Goal: Transaction & Acquisition: Purchase product/service

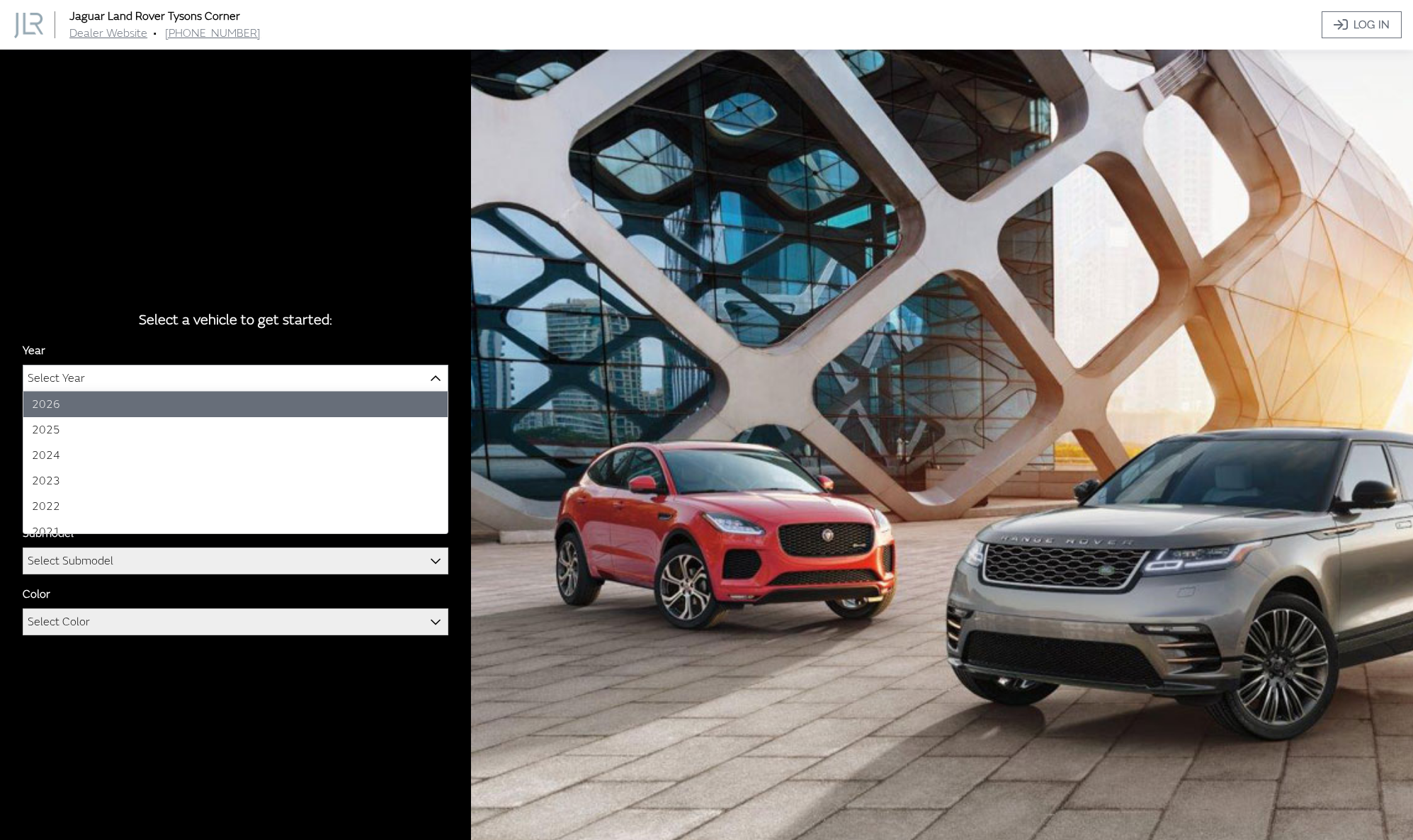
click at [428, 377] on span at bounding box center [435, 377] width 24 height 24
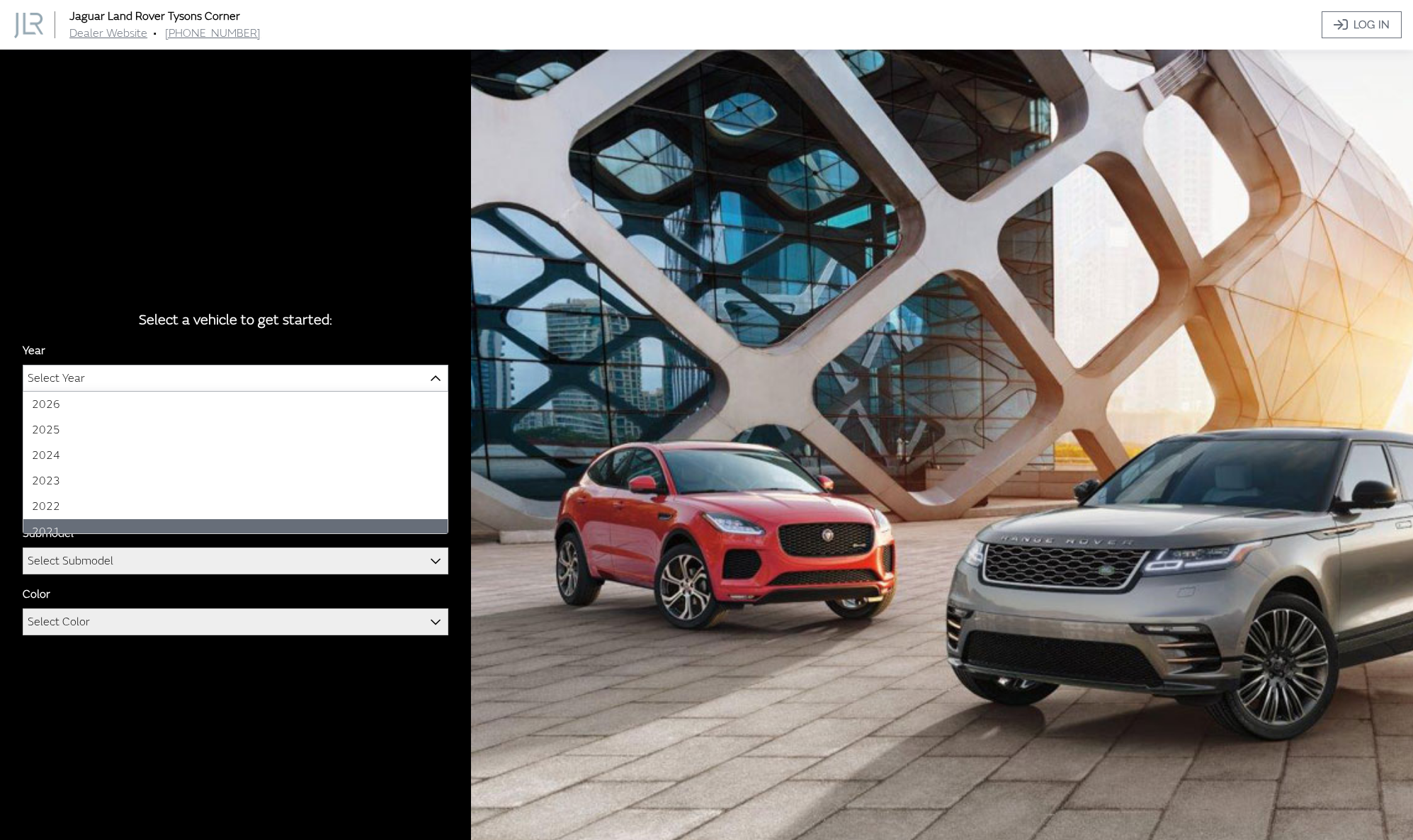
select select "39"
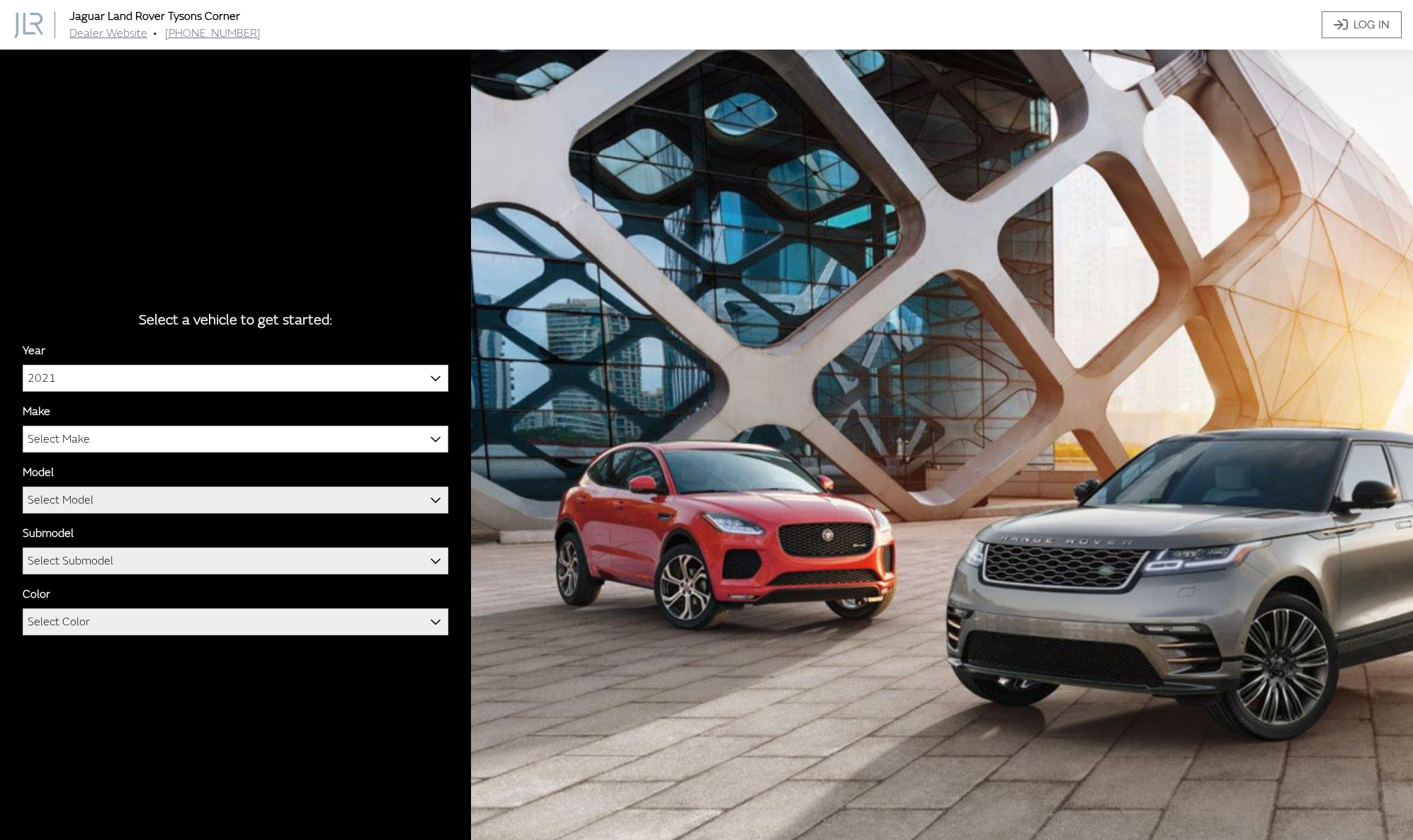
click at [429, 438] on span at bounding box center [435, 438] width 24 height 24
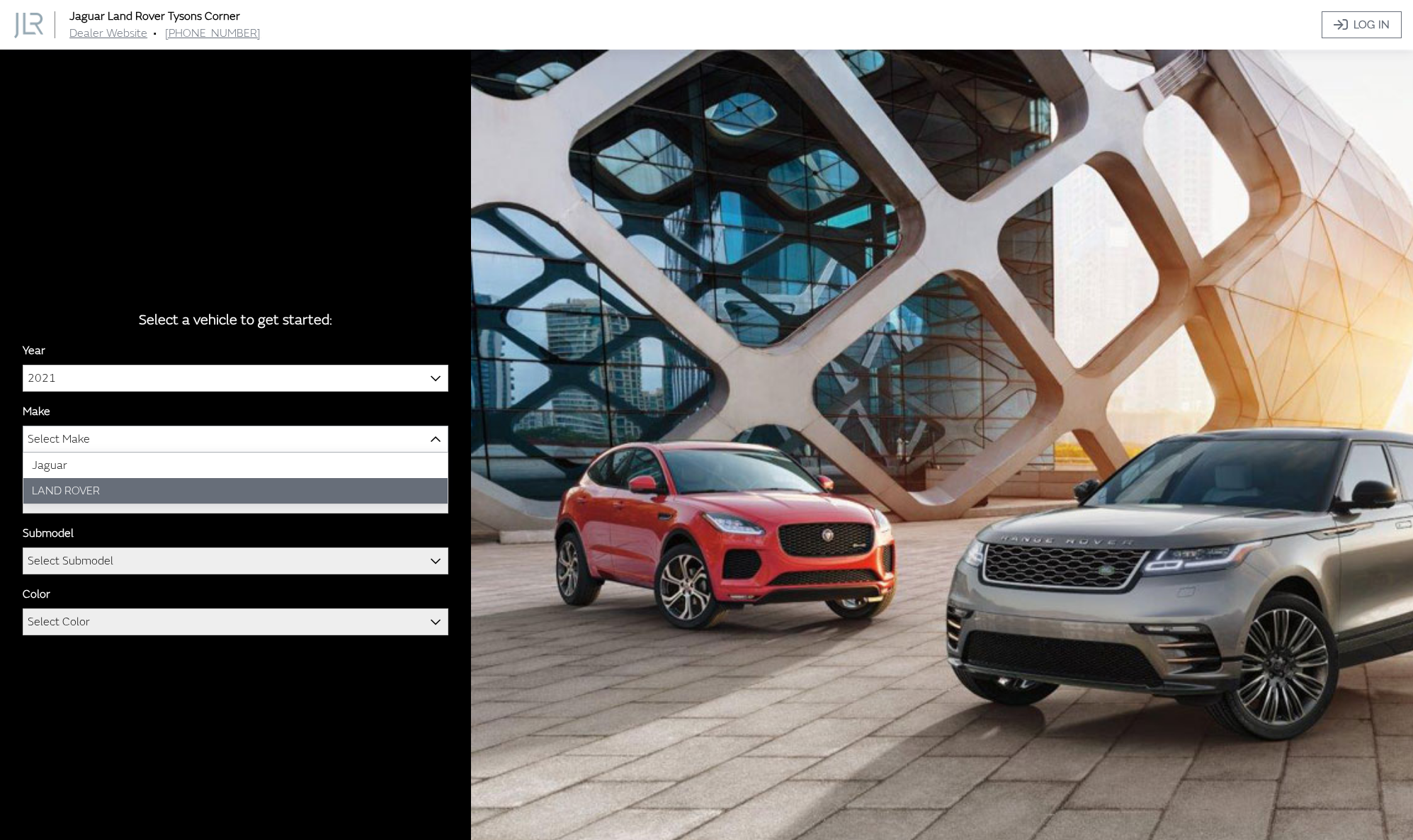
select select "39"
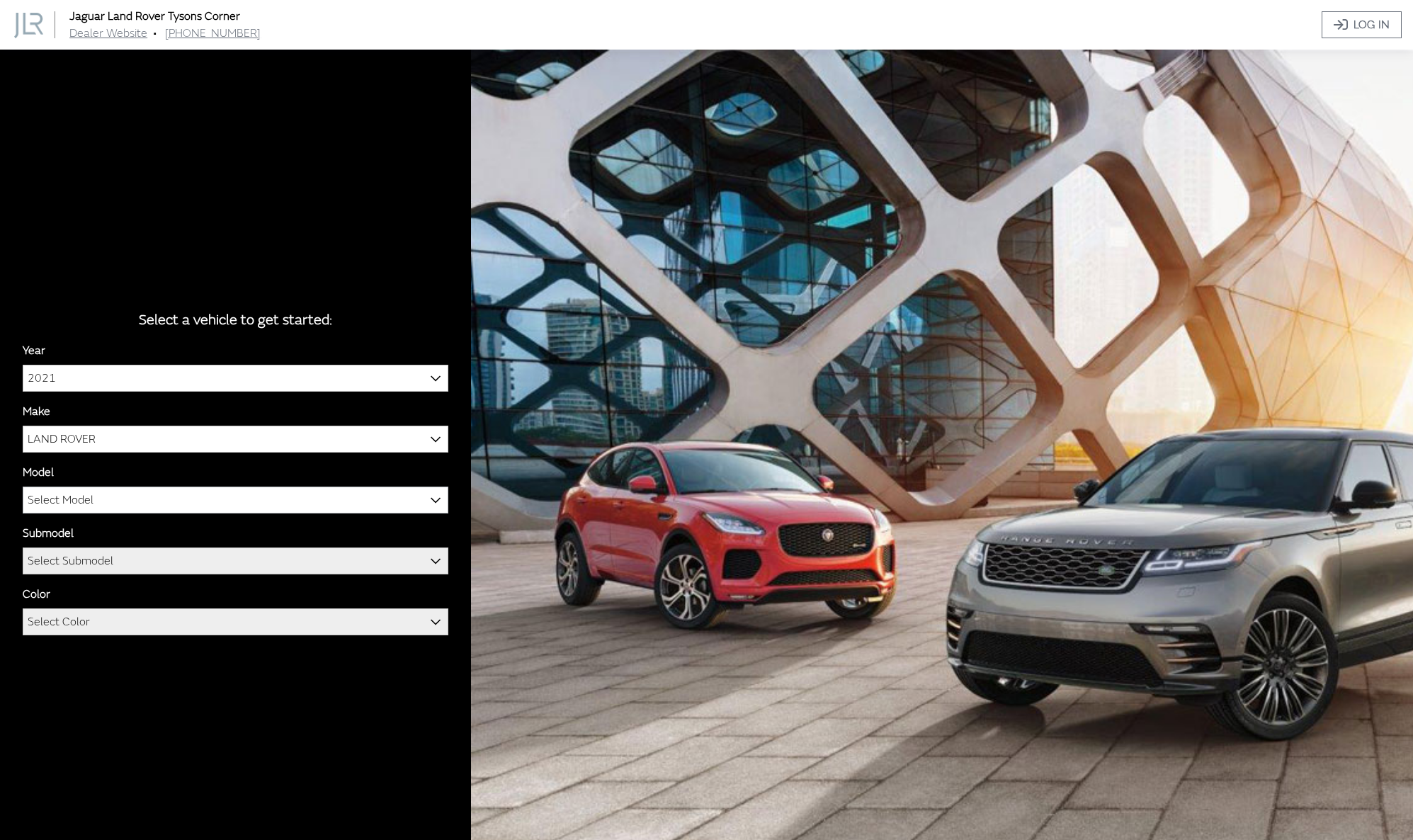
click at [431, 492] on b at bounding box center [431, 492] width 0 height 0
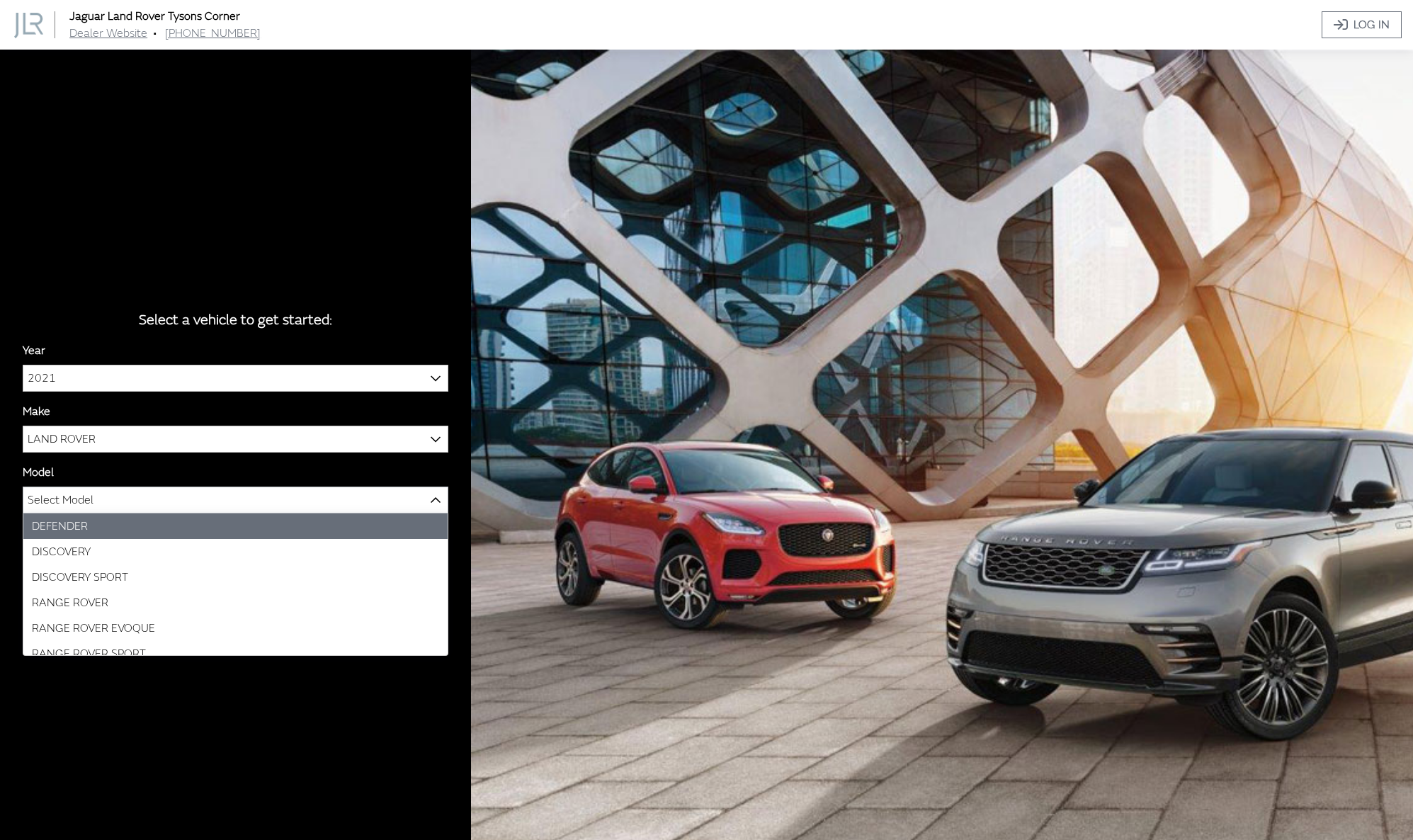
select select "1070"
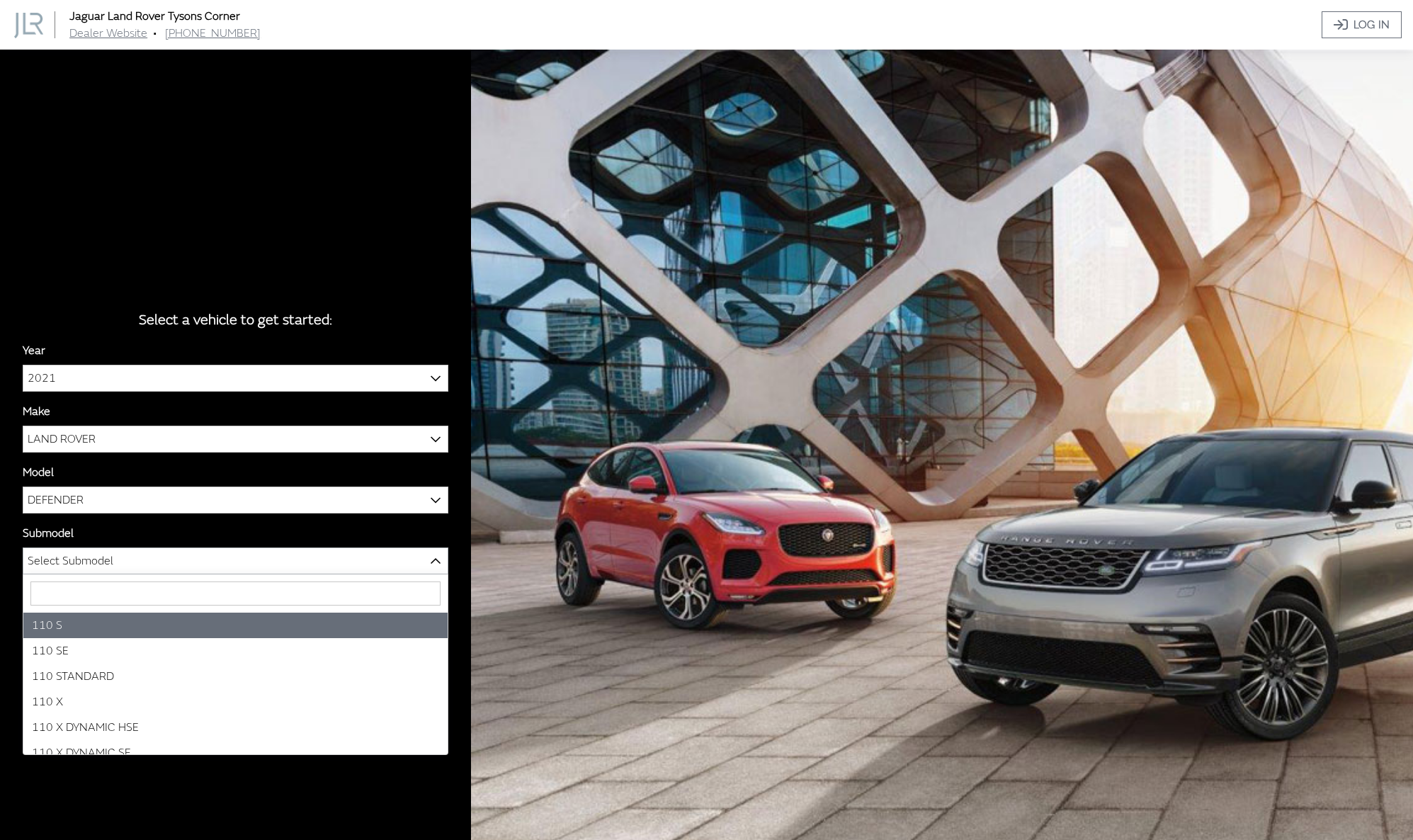
click at [445, 555] on span at bounding box center [435, 559] width 24 height 24
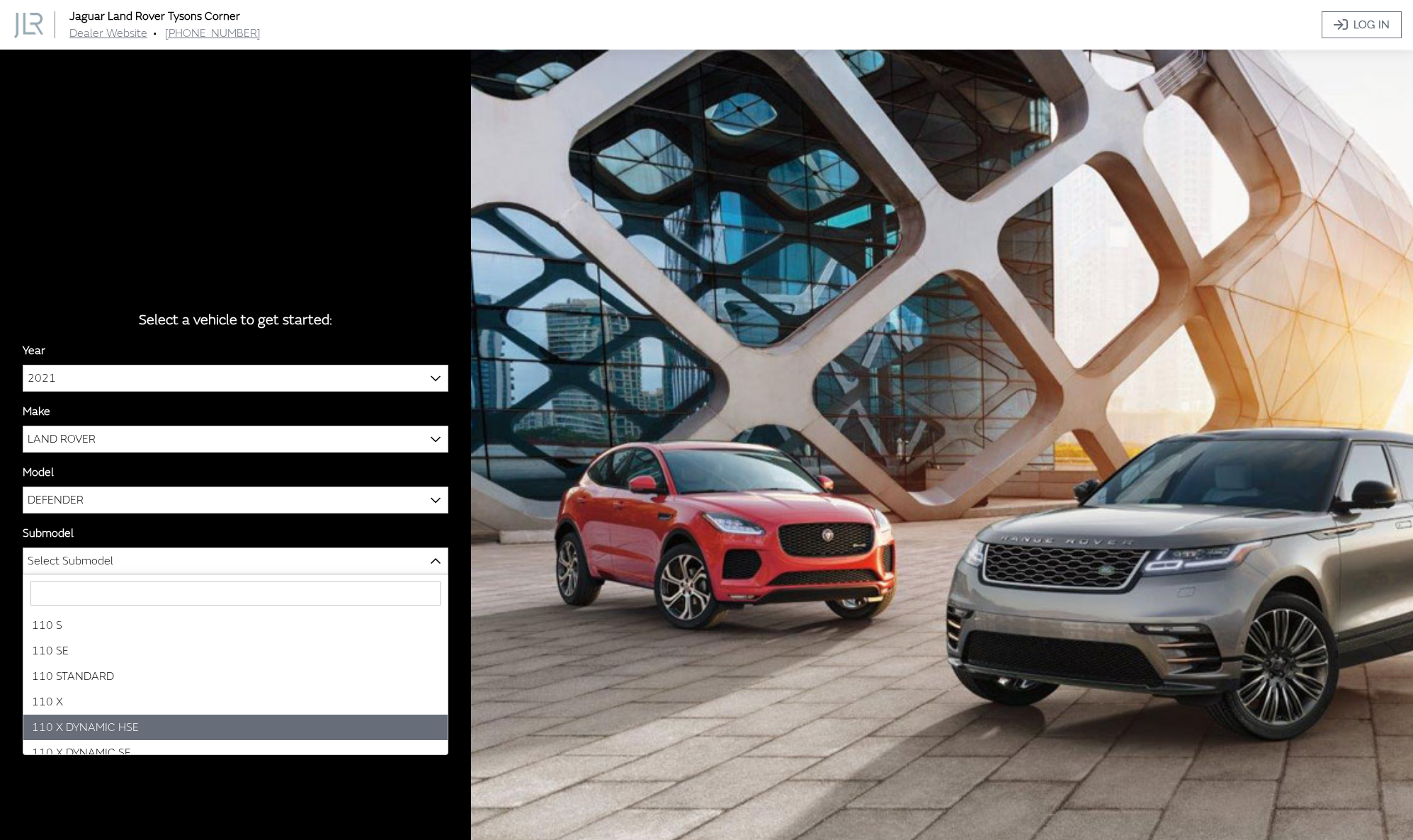
select select "3435"
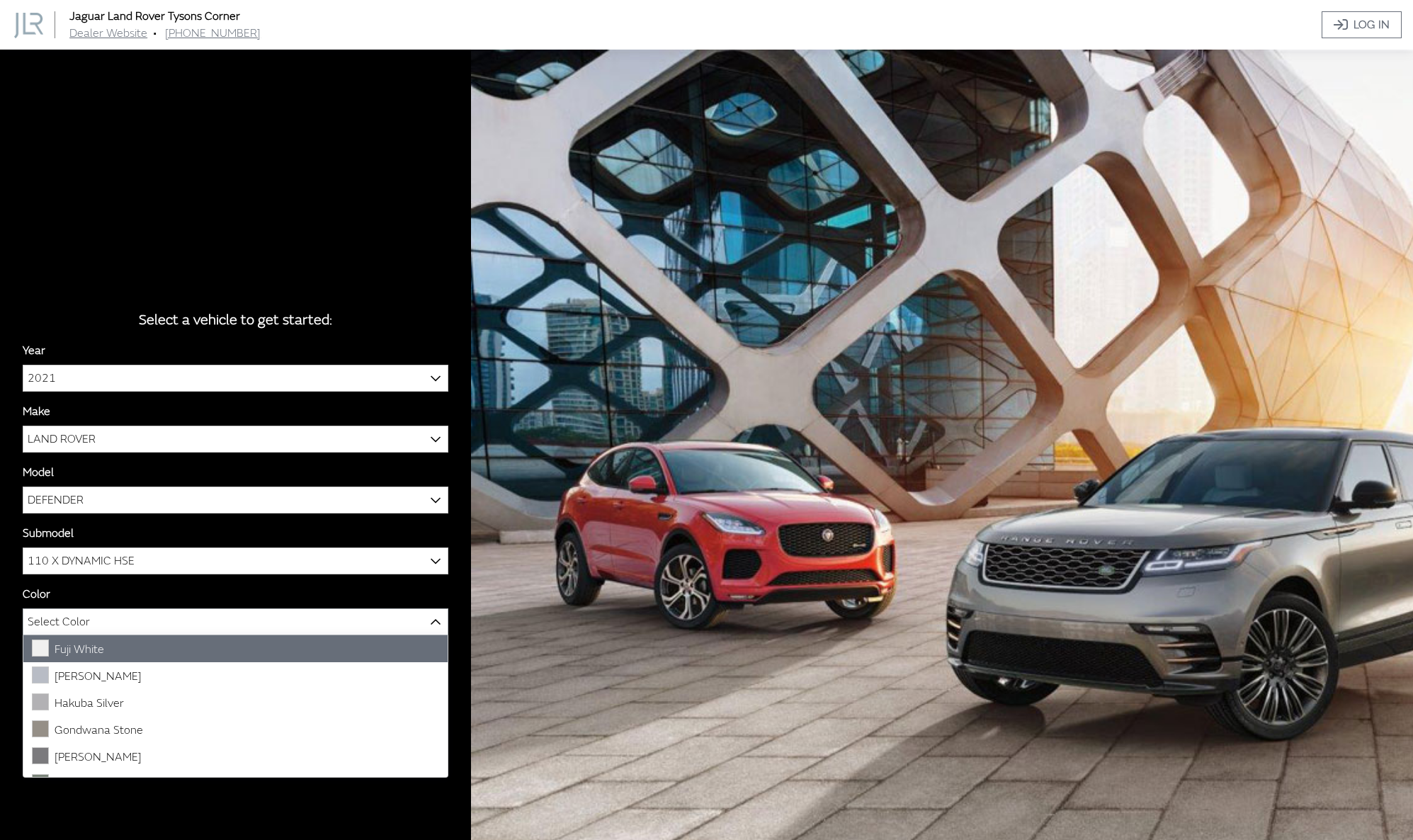
click at [431, 614] on b at bounding box center [431, 614] width 0 height 0
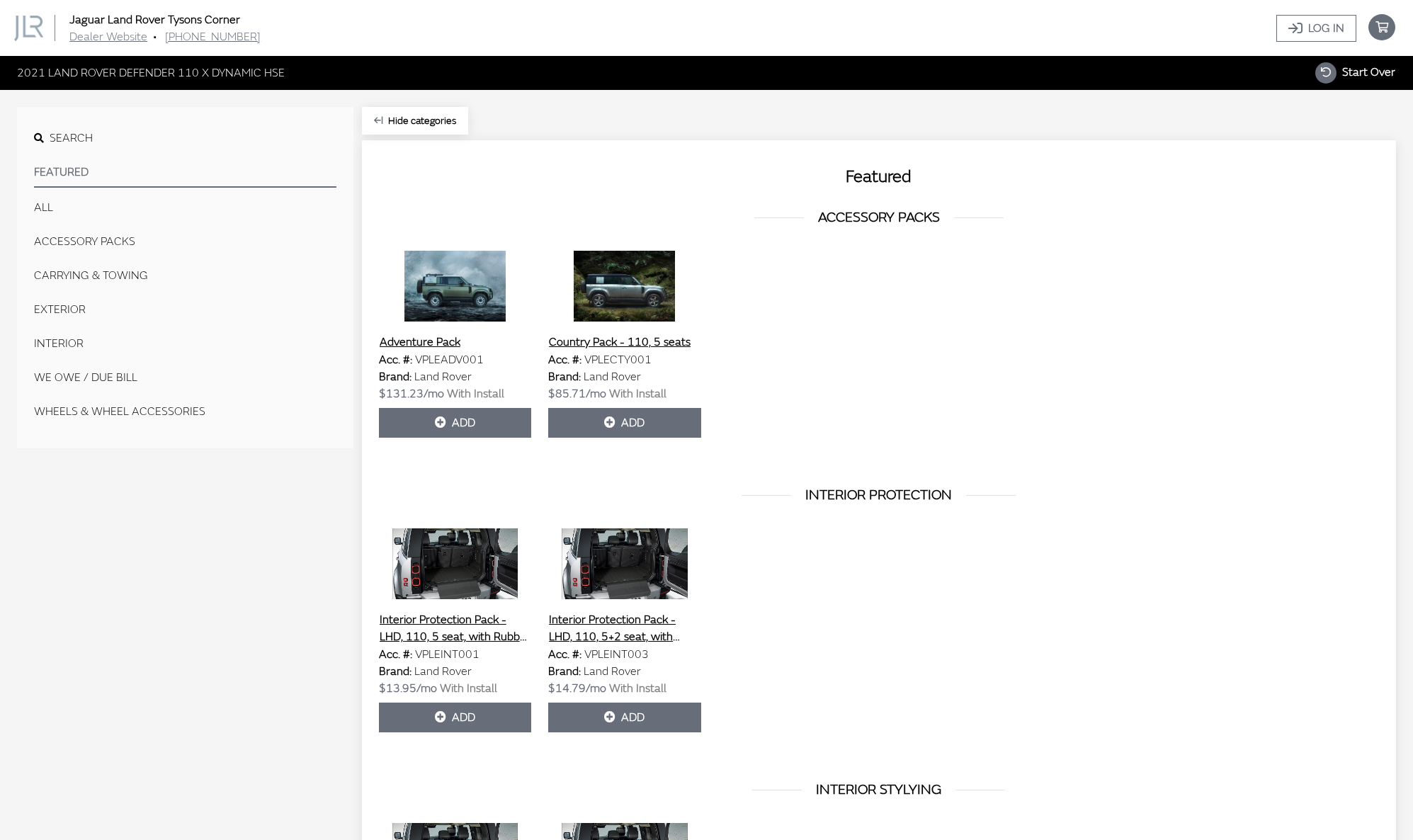
click at [142, 279] on button "CARRYING & TOWING" at bounding box center [185, 275] width 303 height 28
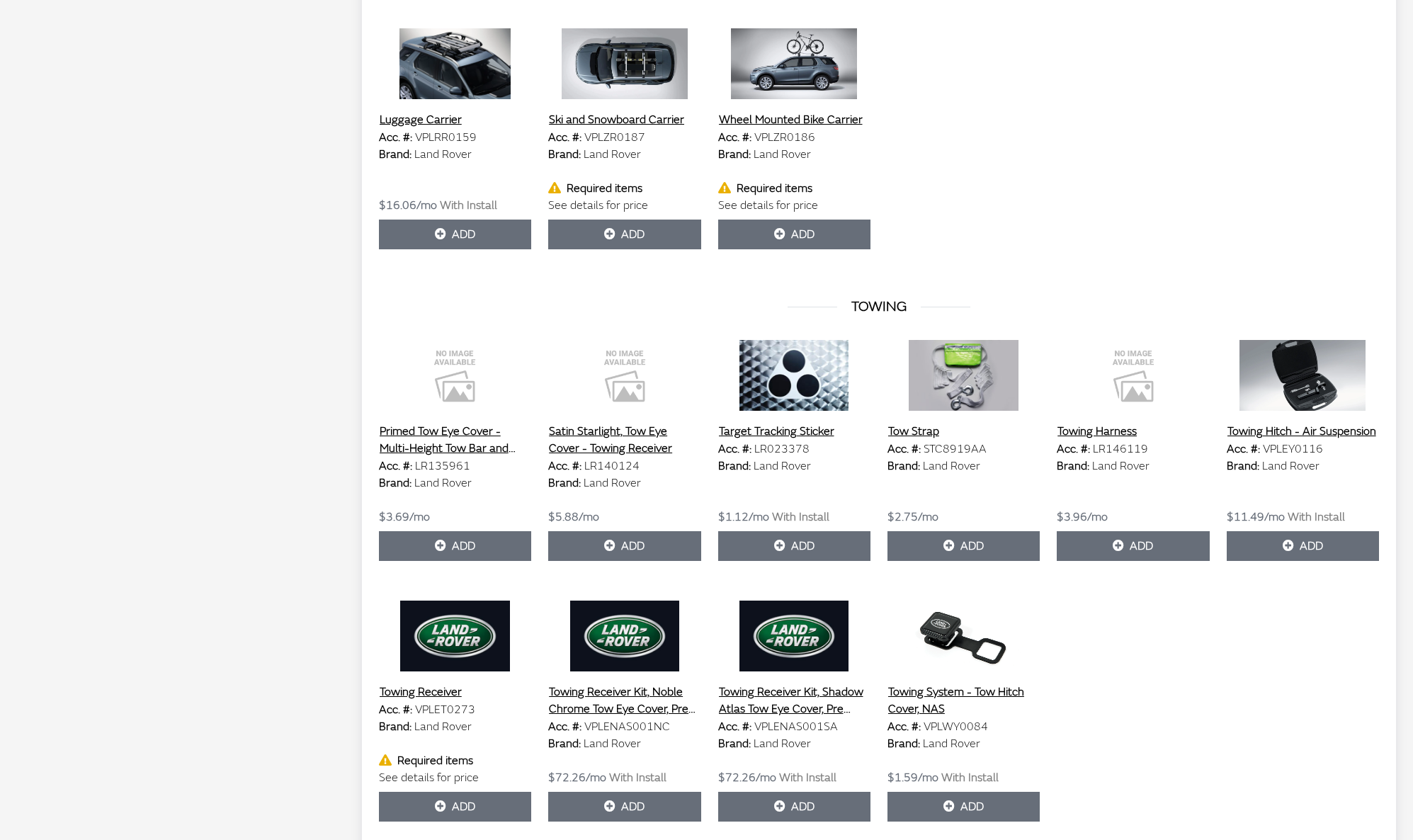
scroll to position [578, 0]
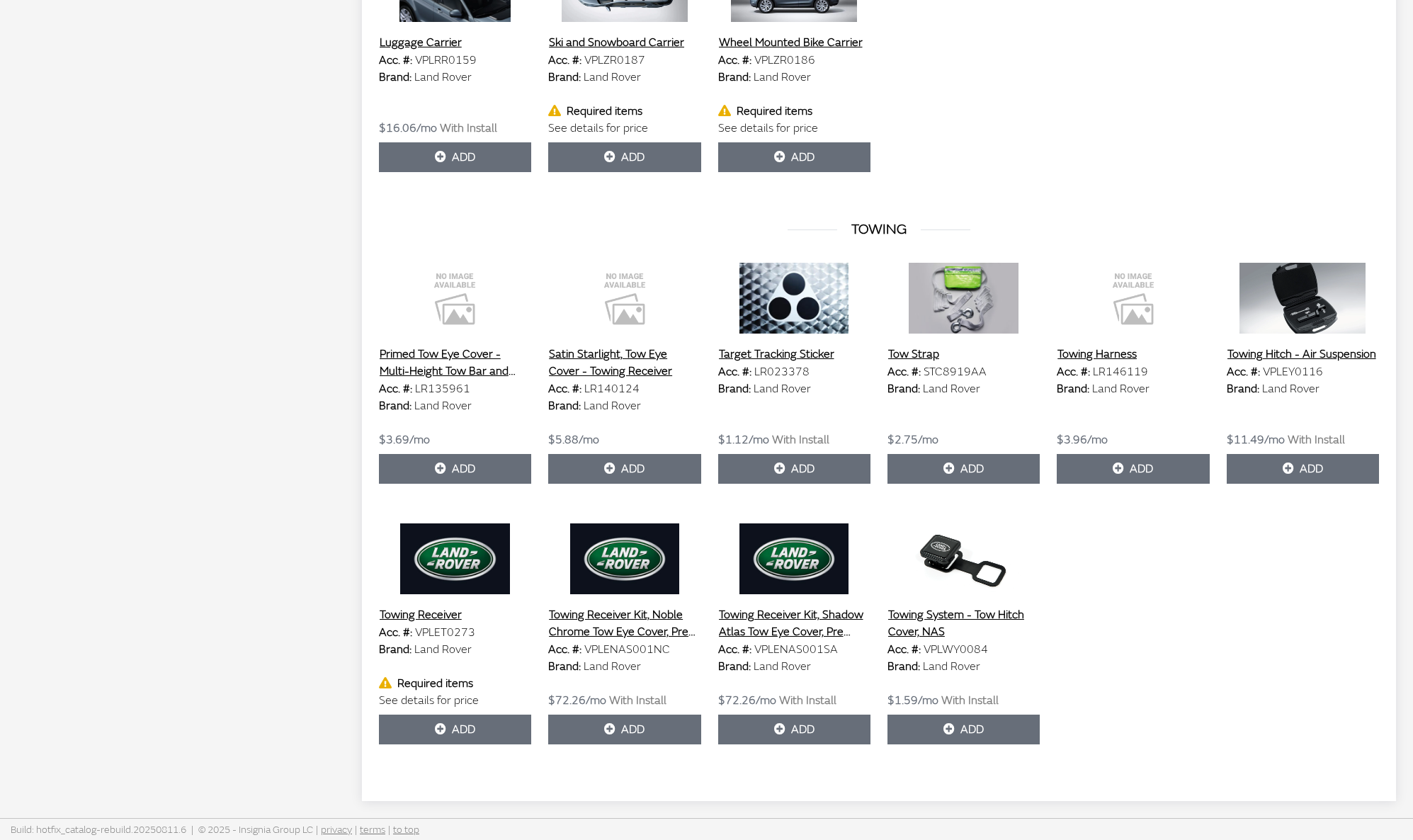
click at [719, 618] on button "Towing Receiver Kit, Shadow Atlas Tow Eye Cover, Pre 23MY" at bounding box center [795, 623] width 152 height 36
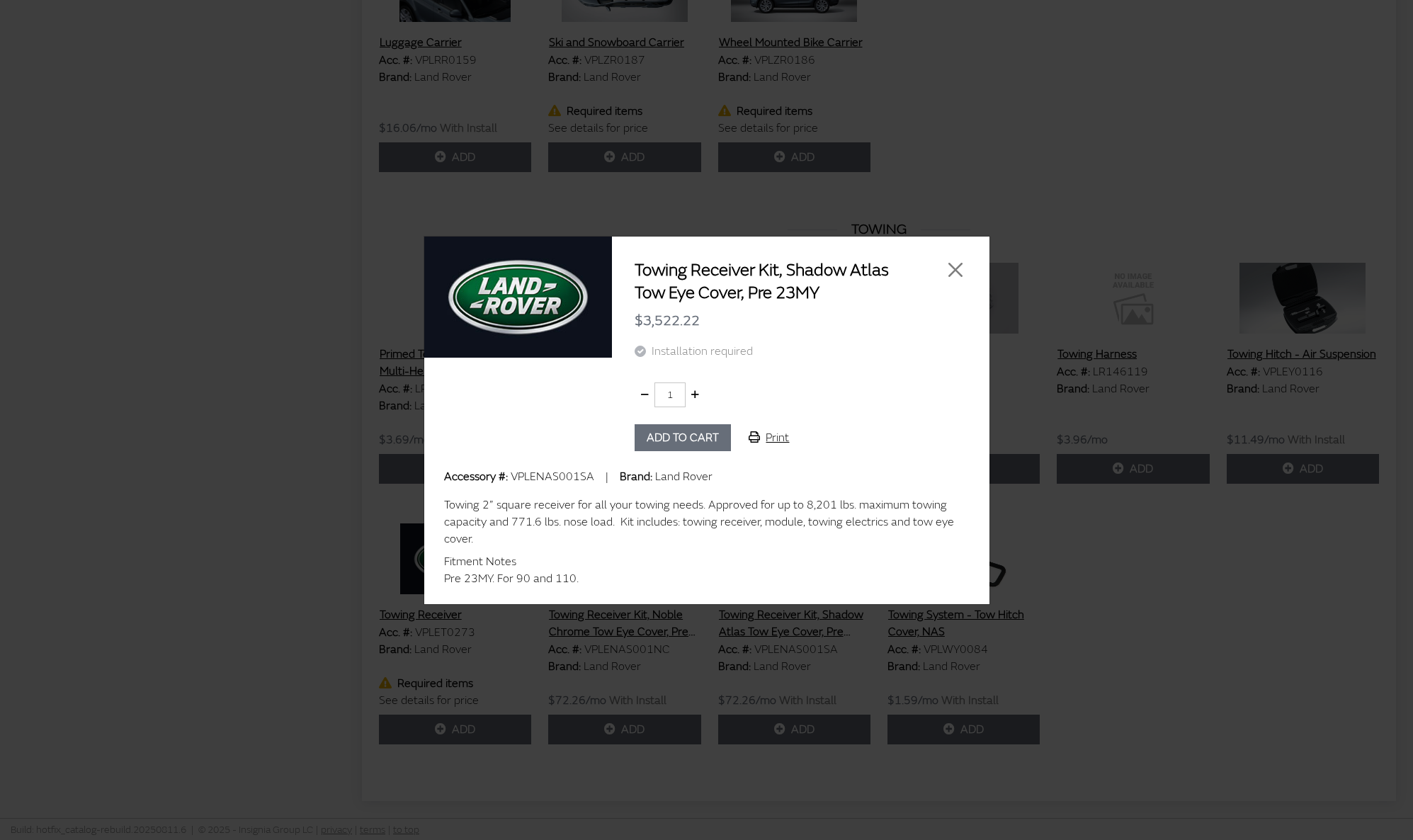
scroll to position [560, 0]
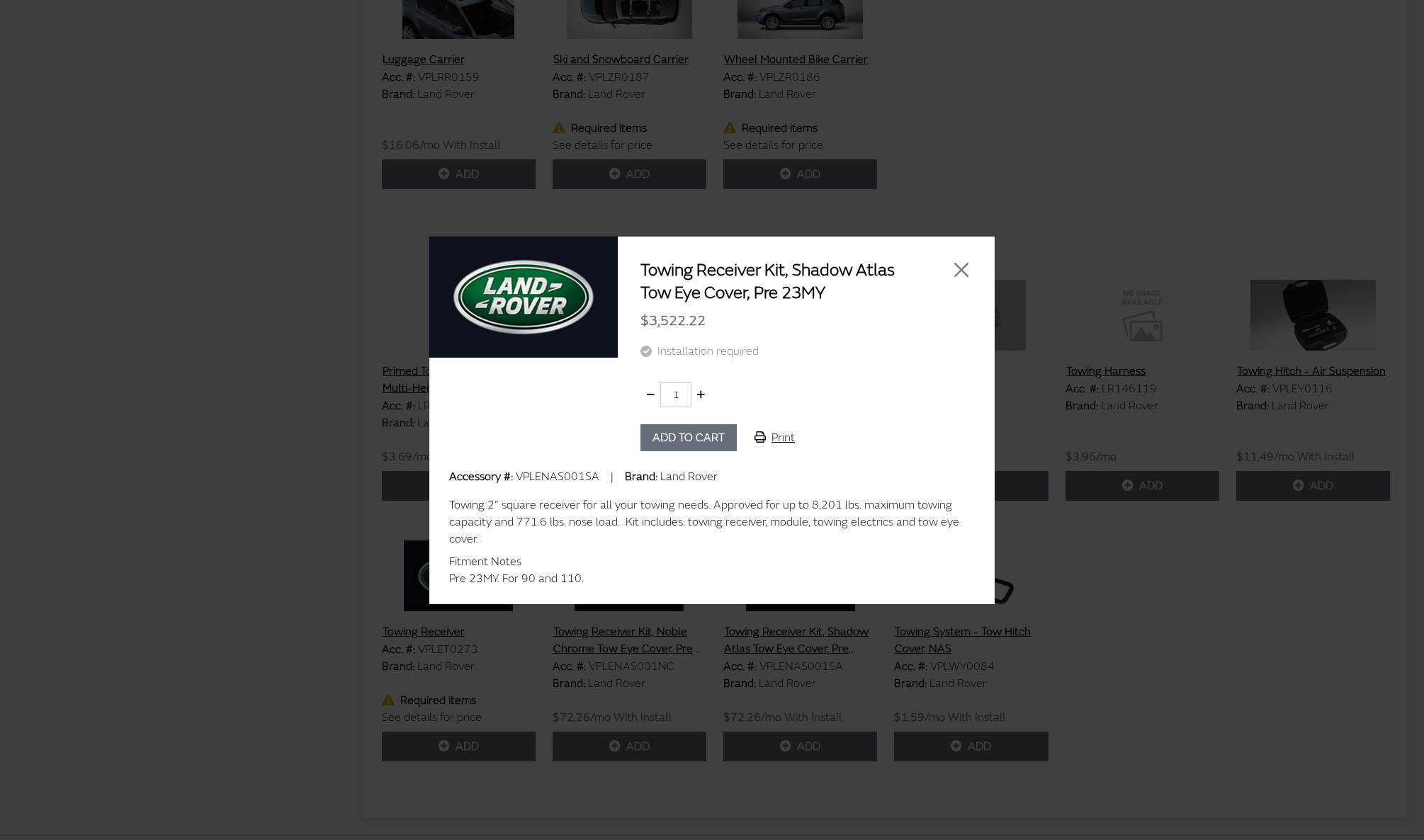
click at [977, 259] on div at bounding box center [951, 282] width 58 height 45
click at [966, 272] on button "Close" at bounding box center [962, 270] width 21 height 21
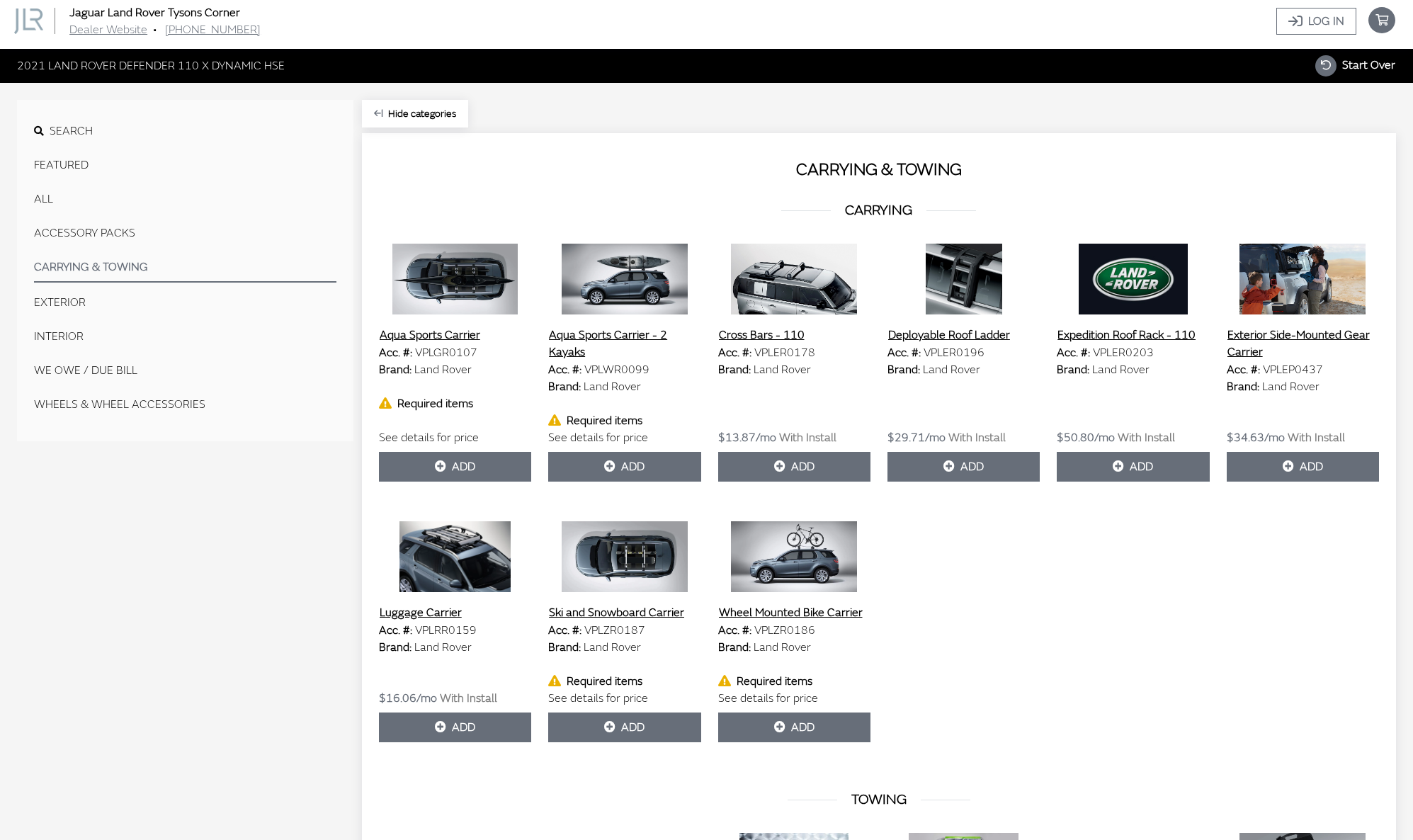
scroll to position [0, 0]
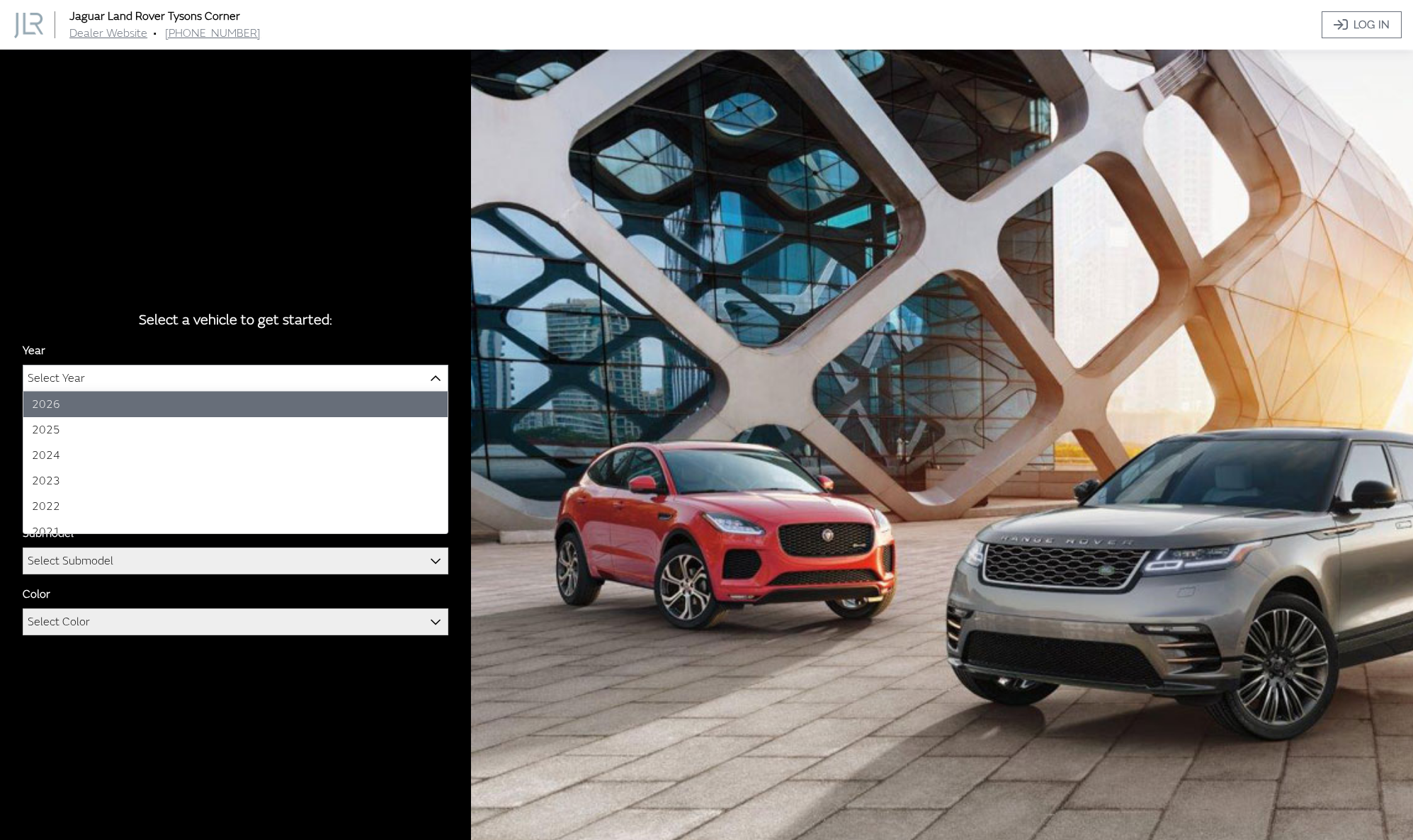
click at [425, 377] on span at bounding box center [435, 377] width 24 height 24
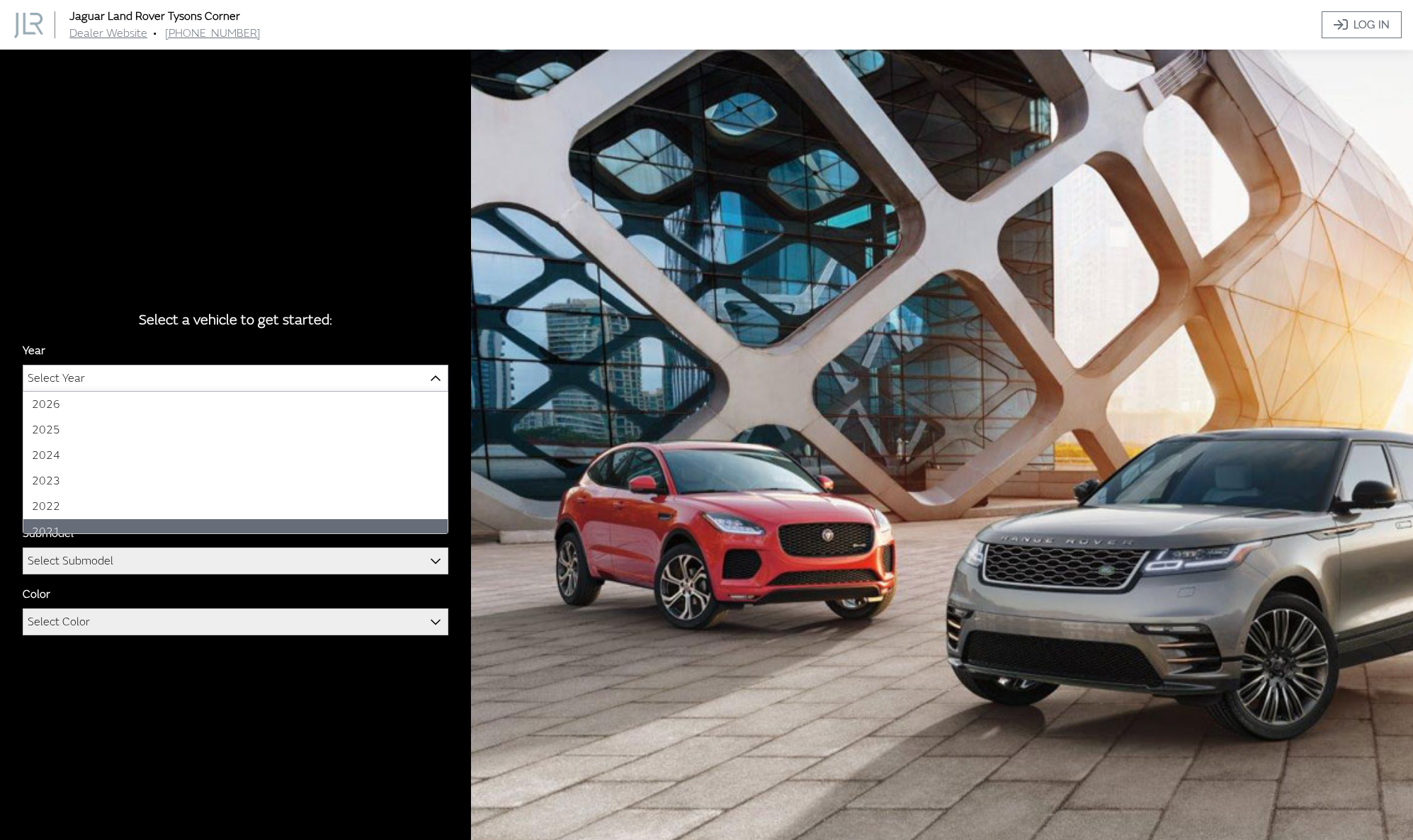
select select "39"
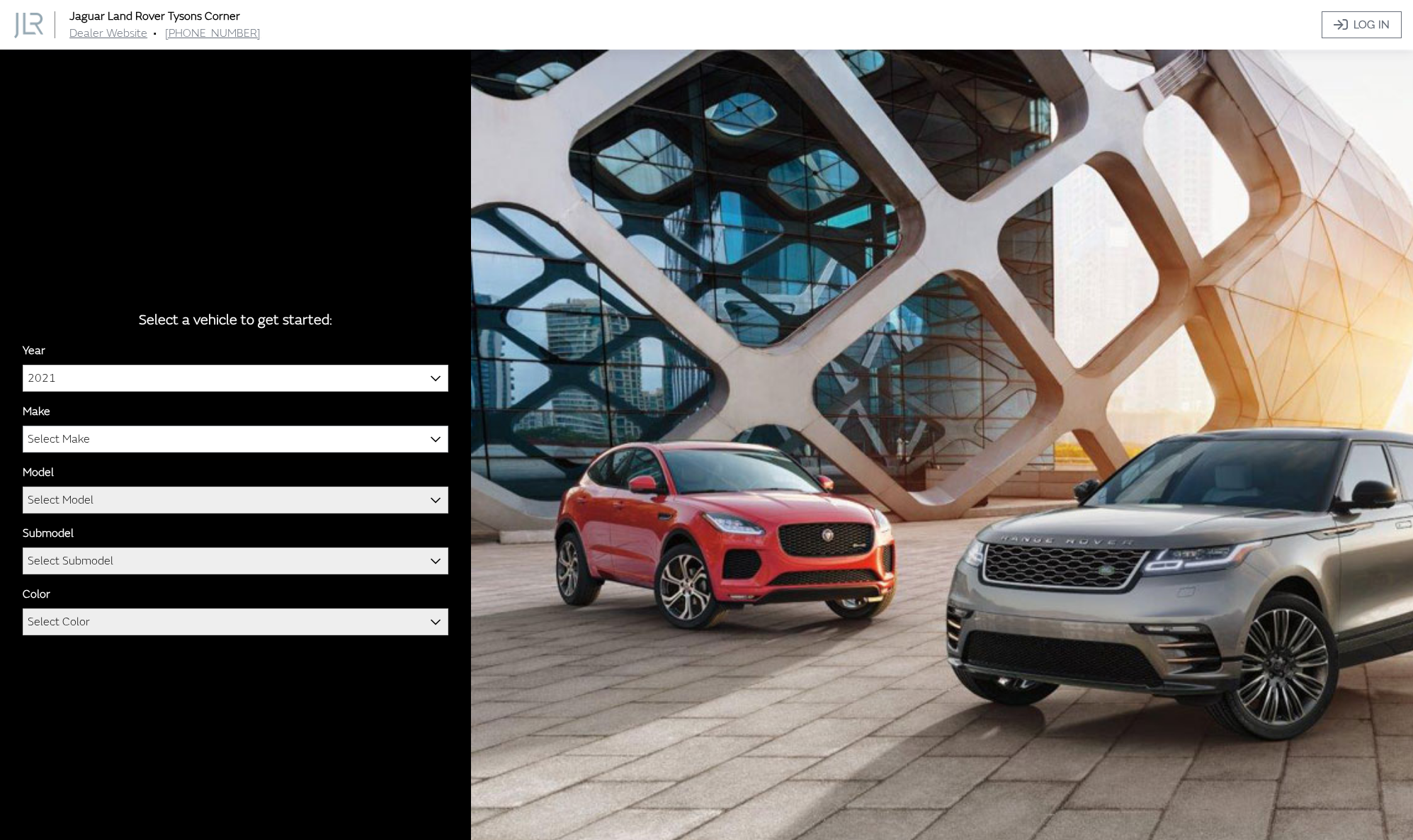
click at [431, 431] on b at bounding box center [431, 431] width 0 height 0
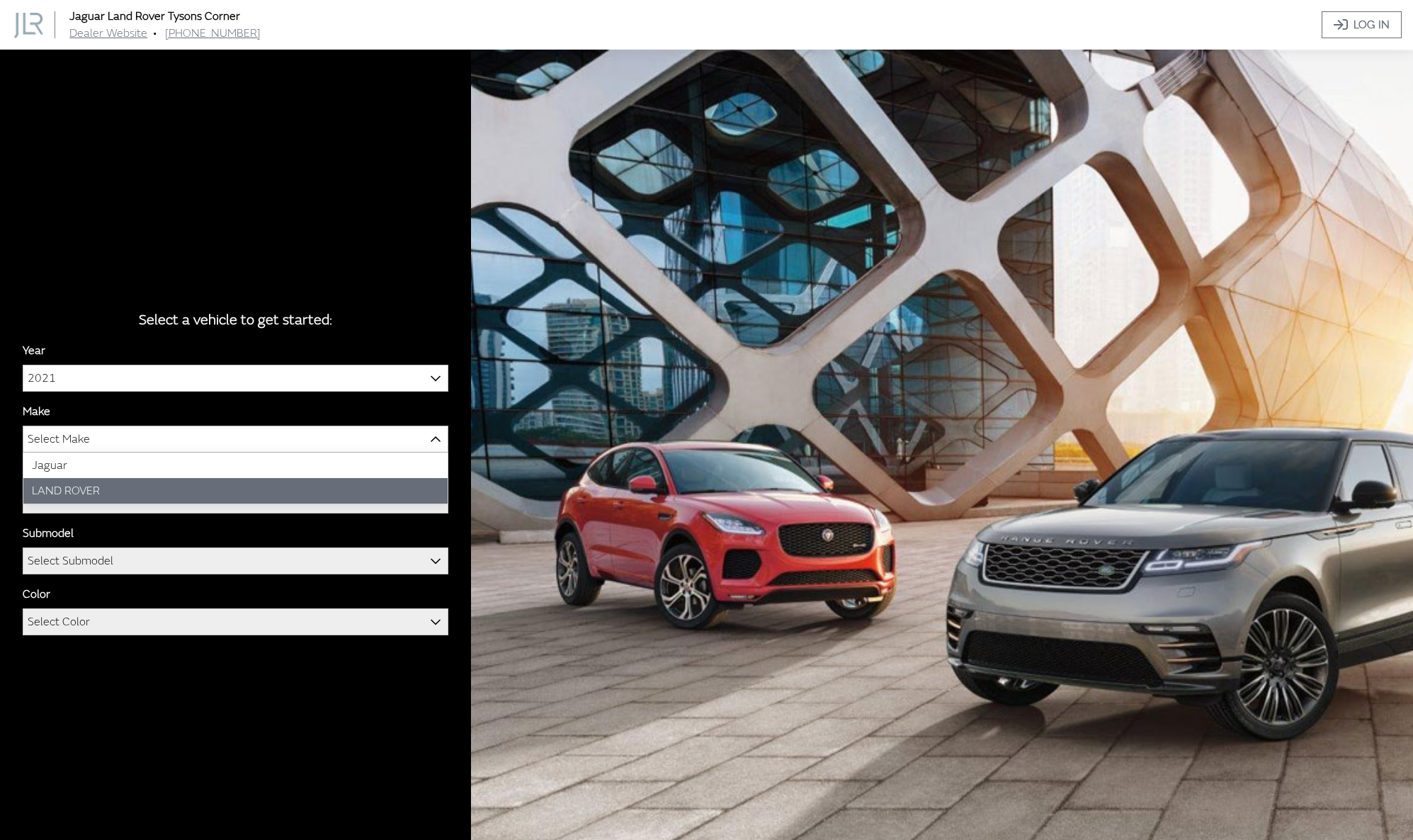
select select "39"
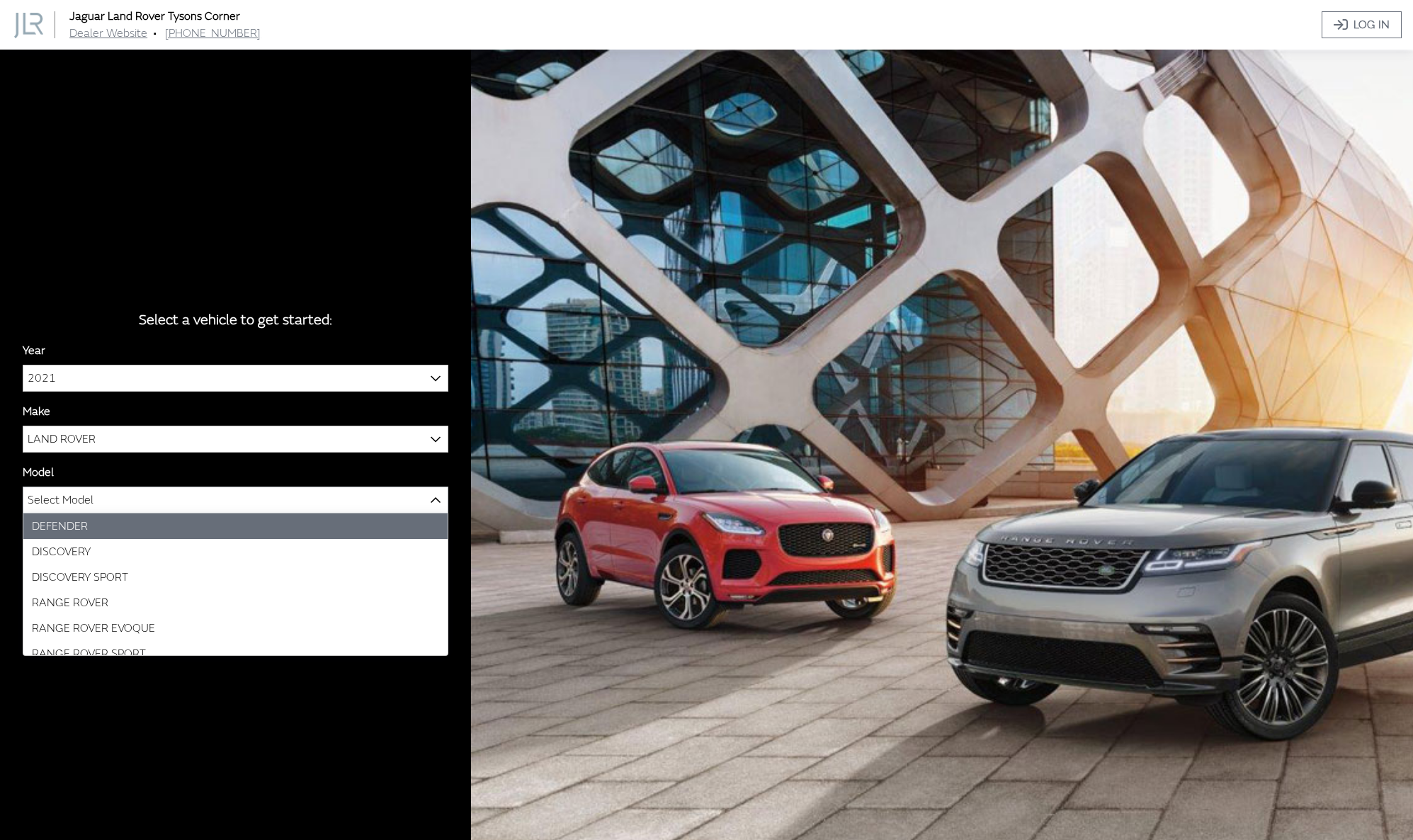
click at [431, 492] on b at bounding box center [431, 492] width 0 height 0
click at [365, 512] on span "Select Model" at bounding box center [235, 500] width 424 height 25
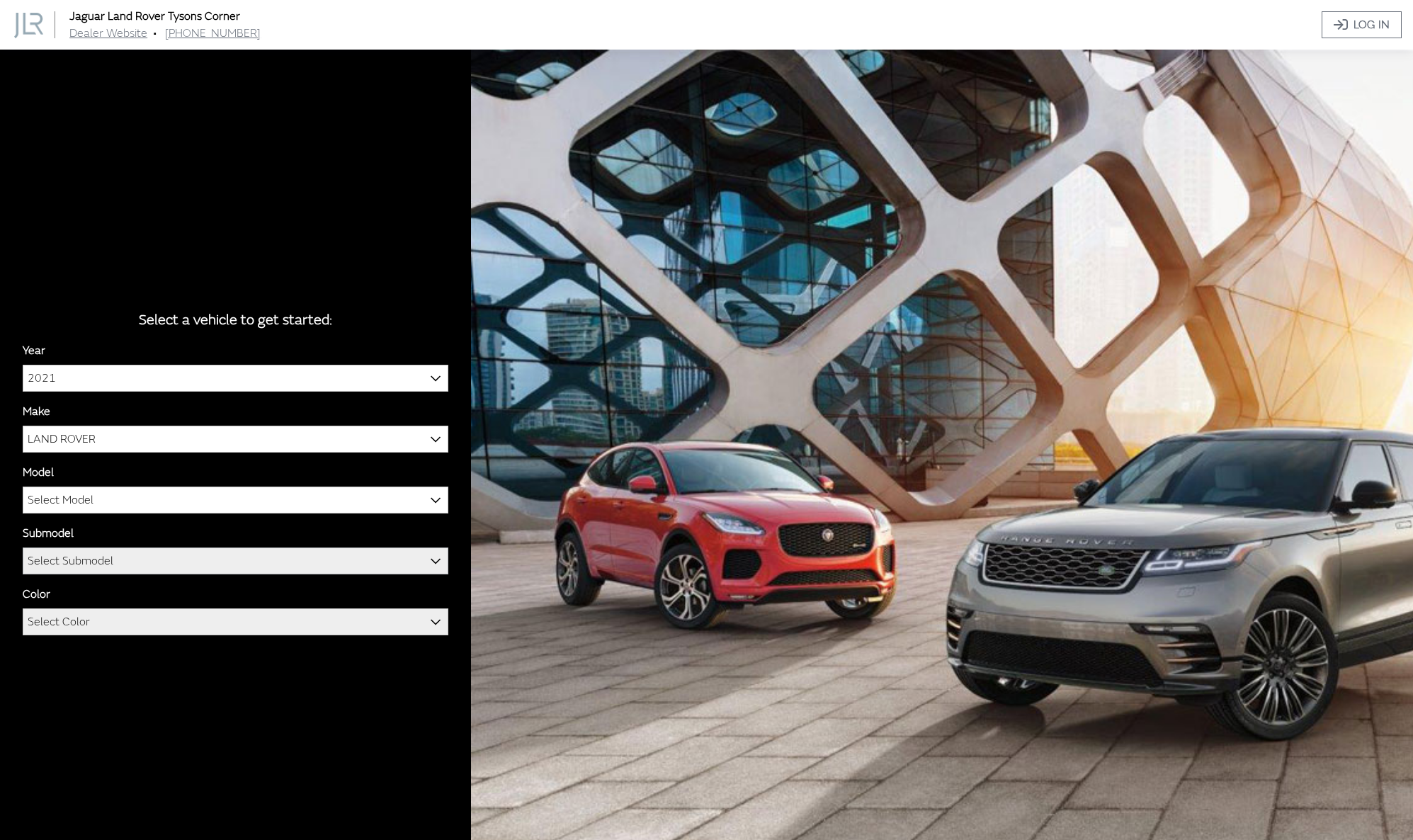
click at [360, 555] on span "Select Submodel" at bounding box center [235, 560] width 424 height 25
click at [431, 554] on b at bounding box center [431, 554] width 0 height 0
click at [431, 492] on b at bounding box center [431, 492] width 0 height 0
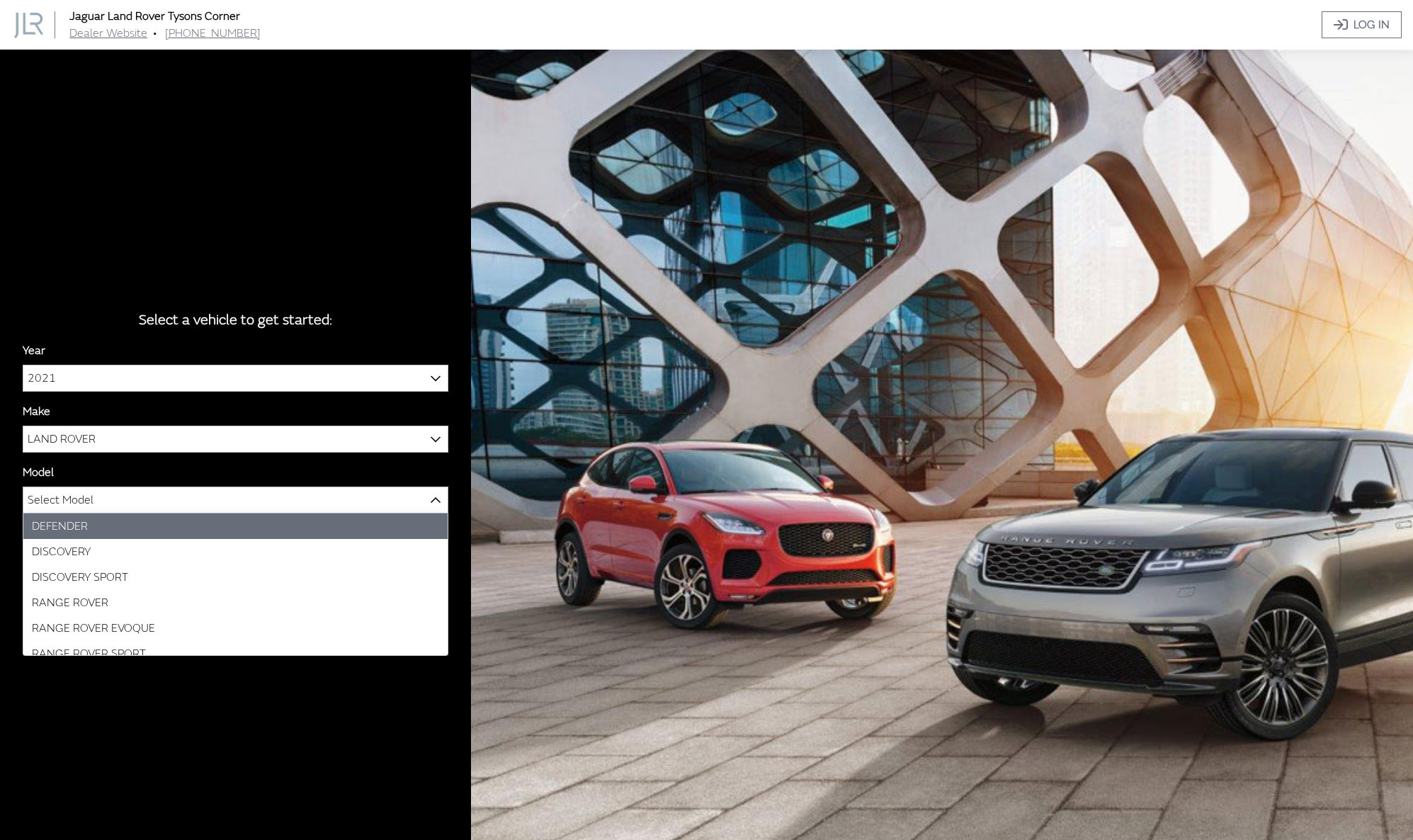
select select "1070"
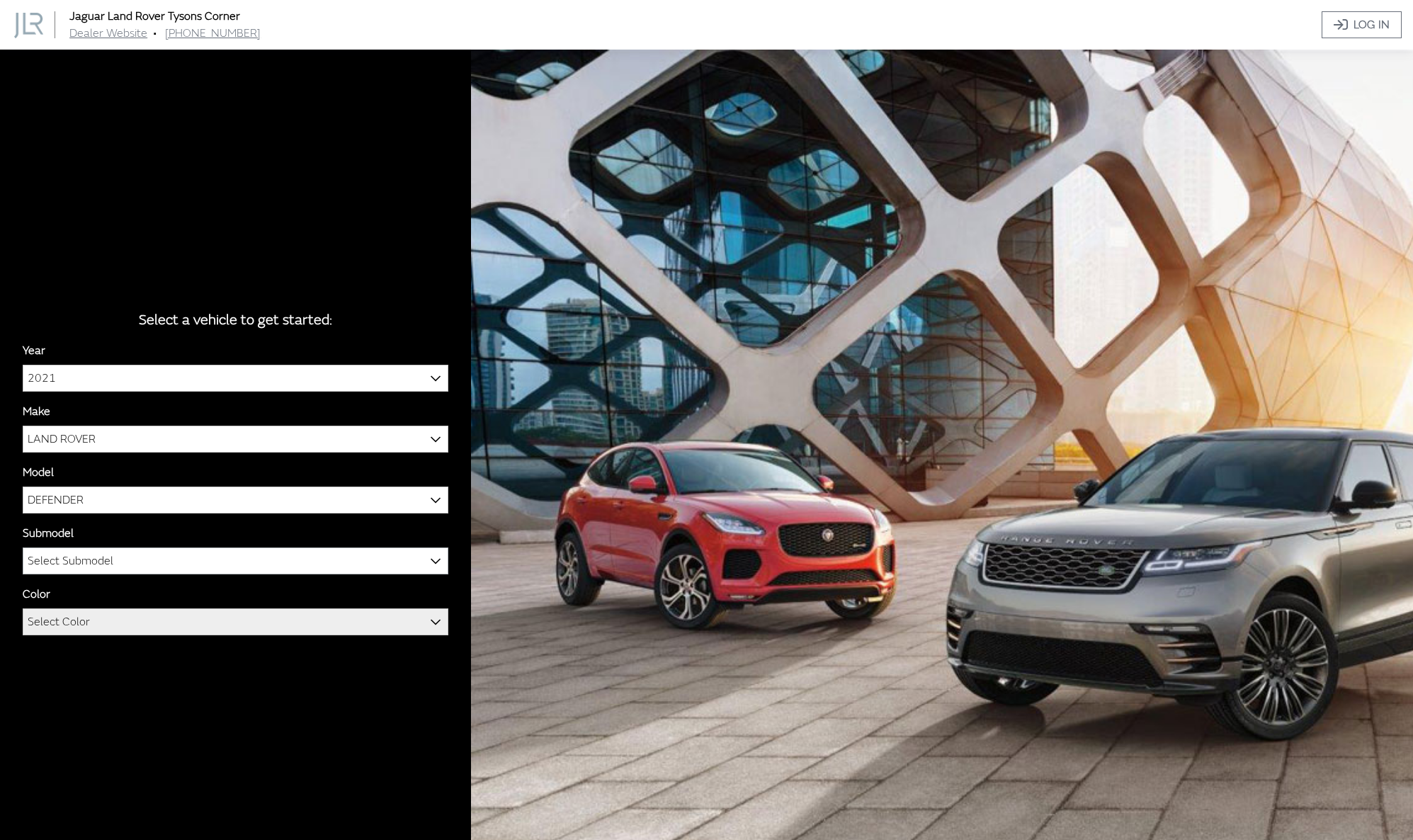
click at [431, 554] on b at bounding box center [431, 554] width 0 height 0
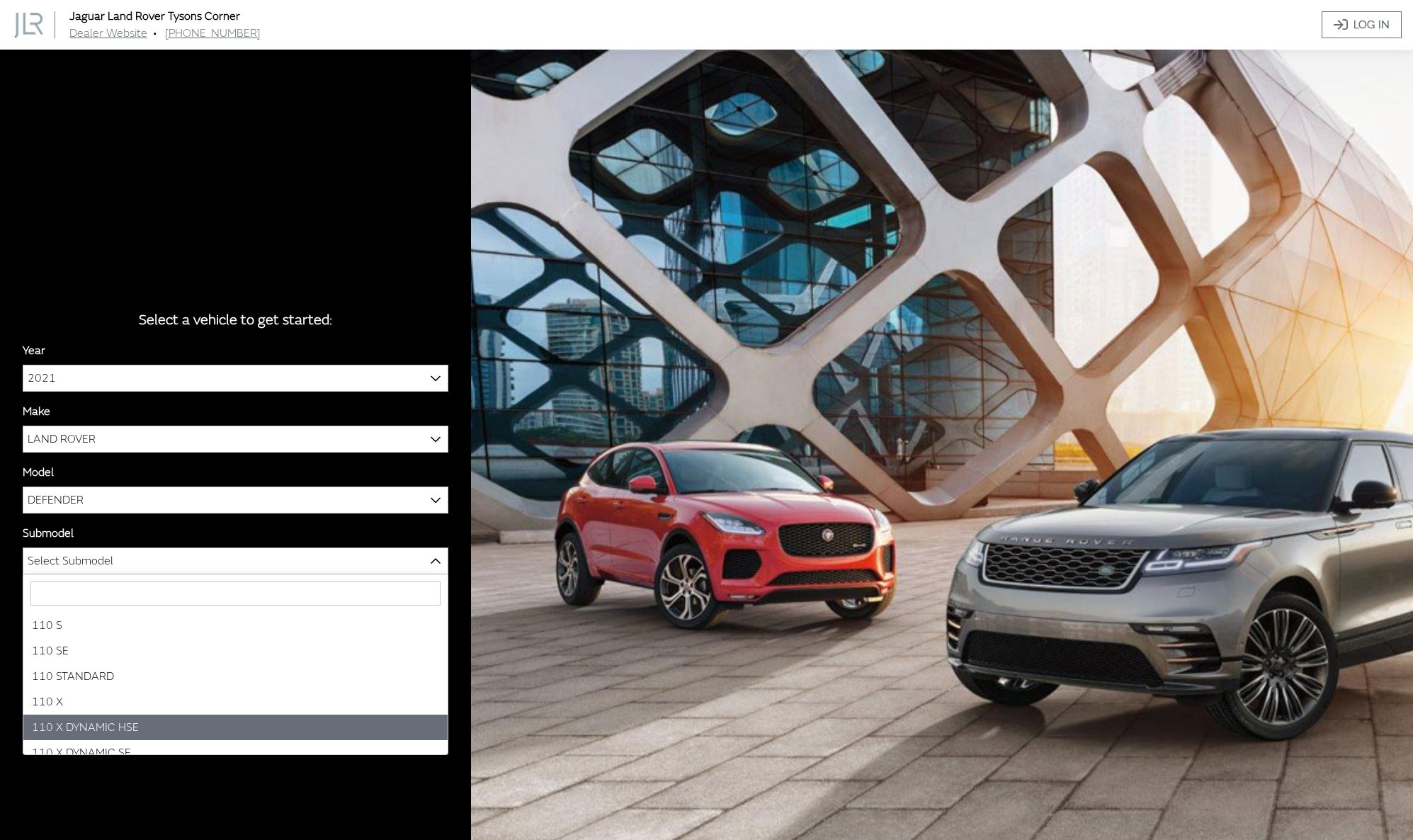
select select "3435"
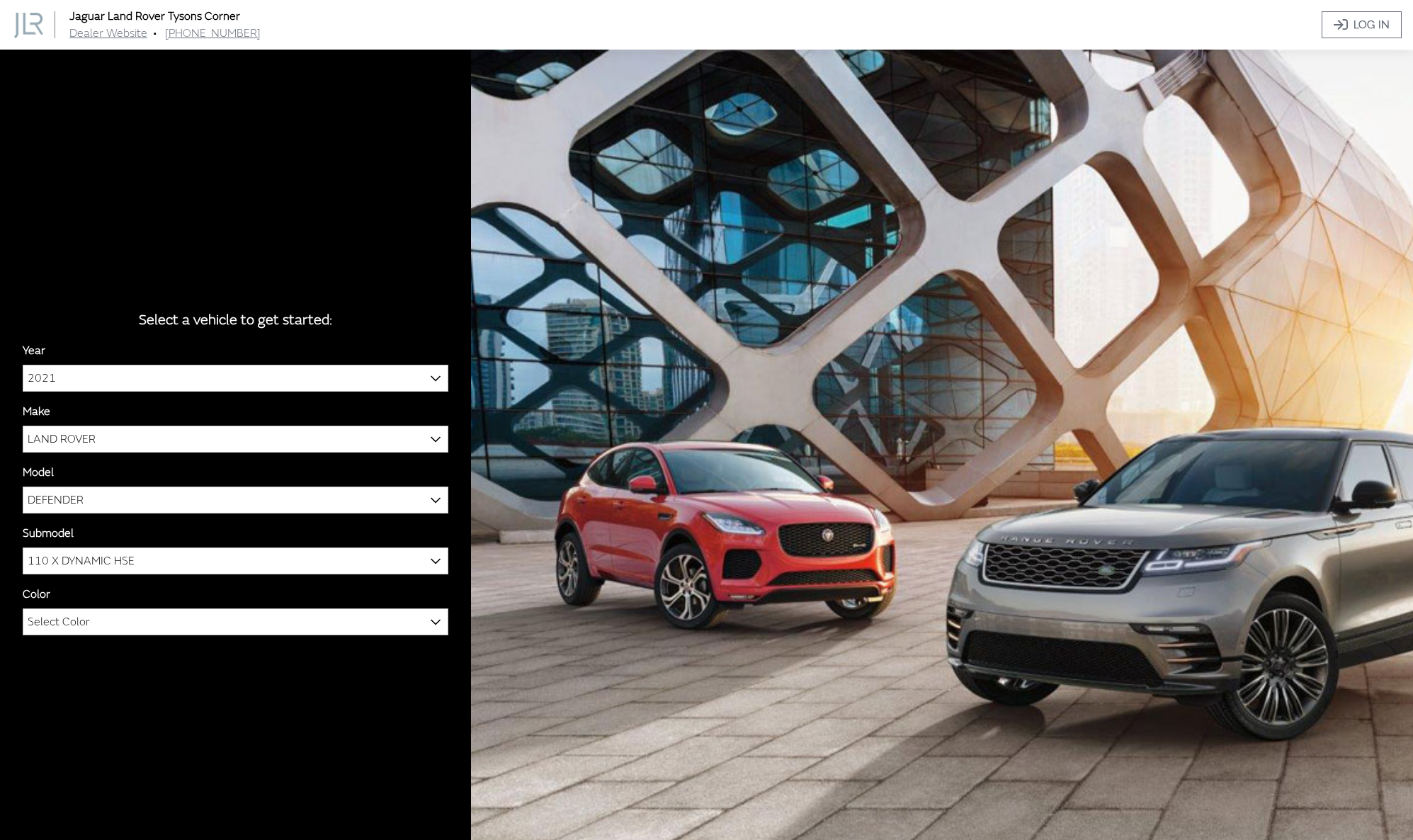
click at [441, 623] on span at bounding box center [435, 621] width 24 height 24
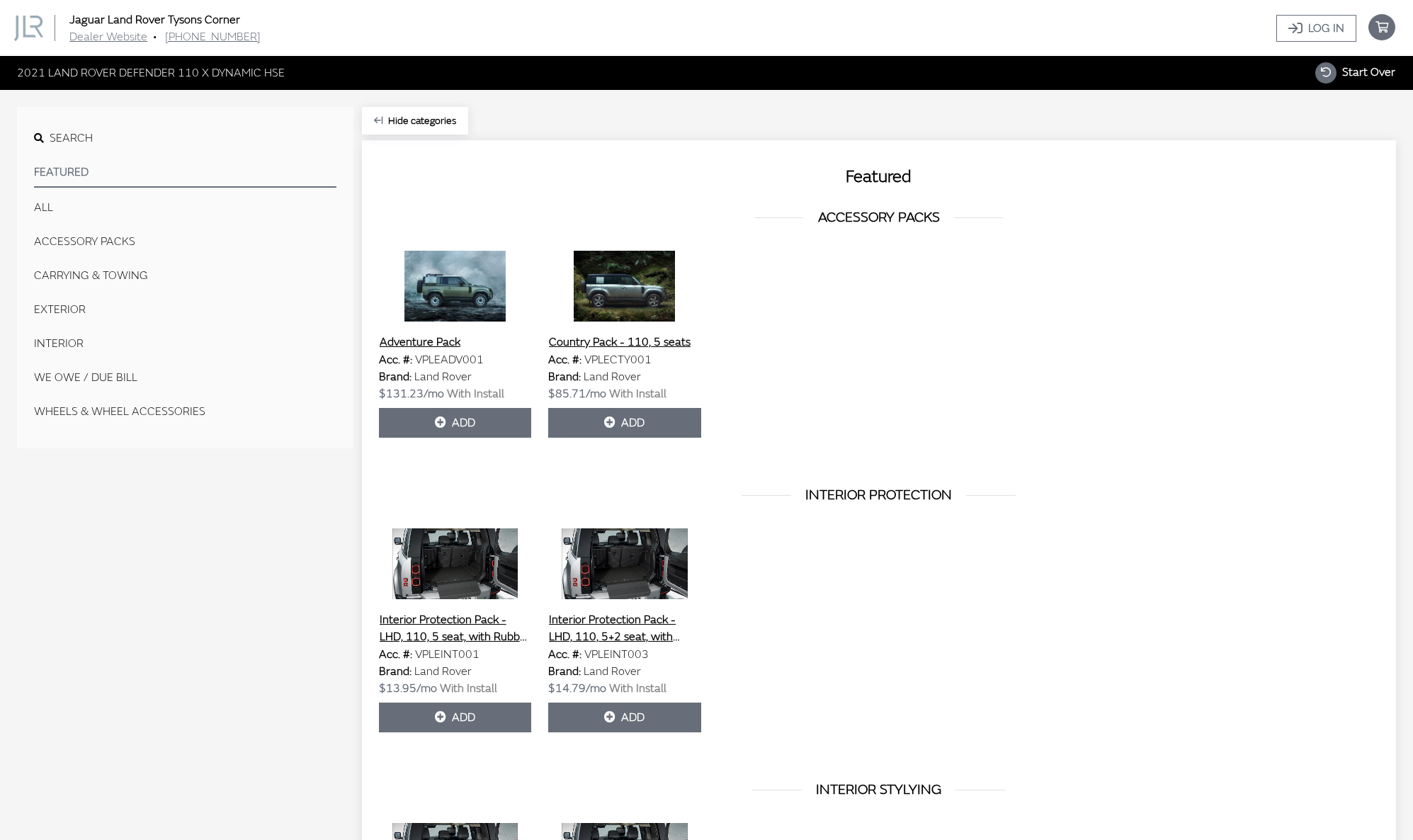
click at [91, 279] on button "CARRYING & TOWING" at bounding box center [185, 275] width 303 height 28
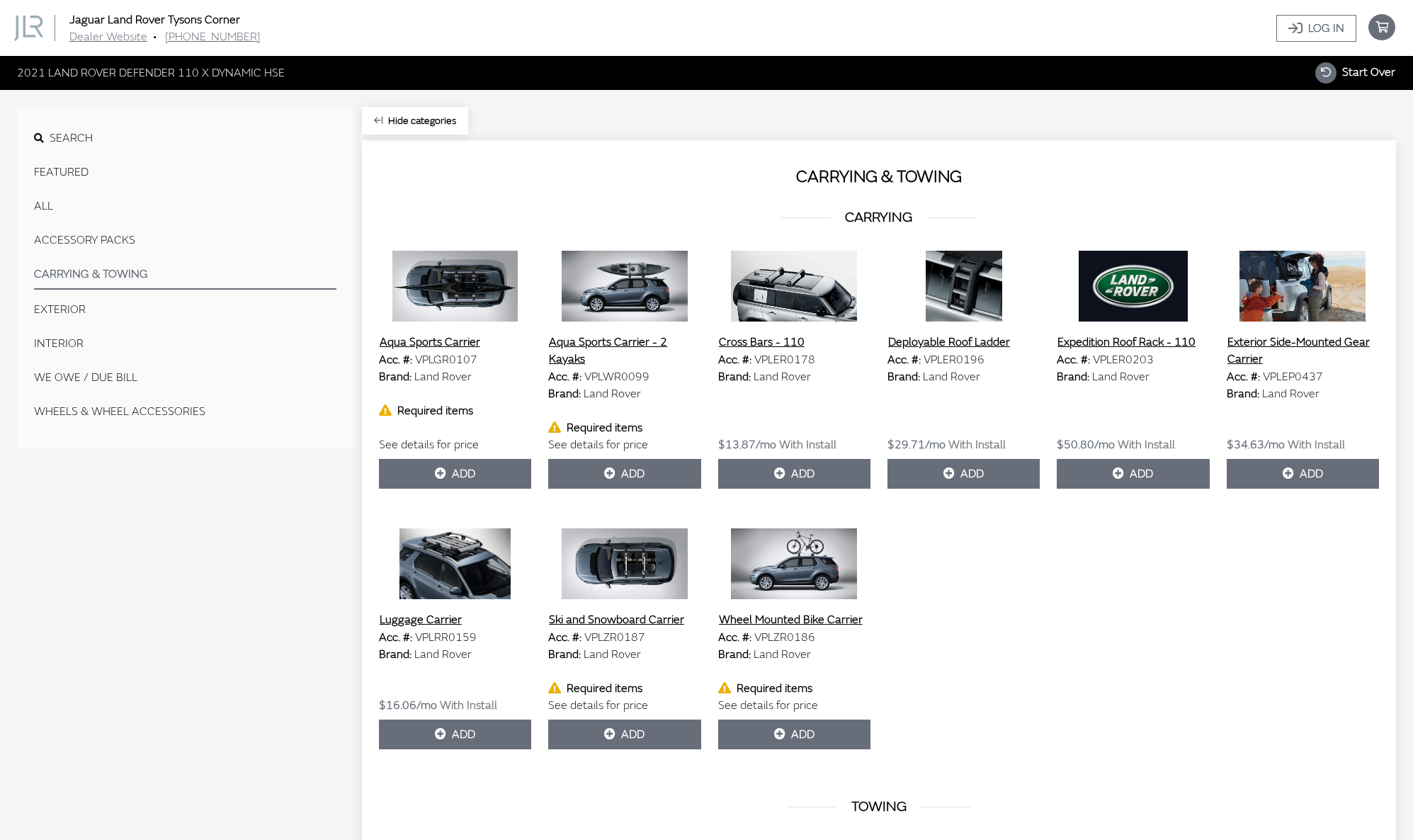
scroll to position [571, 0]
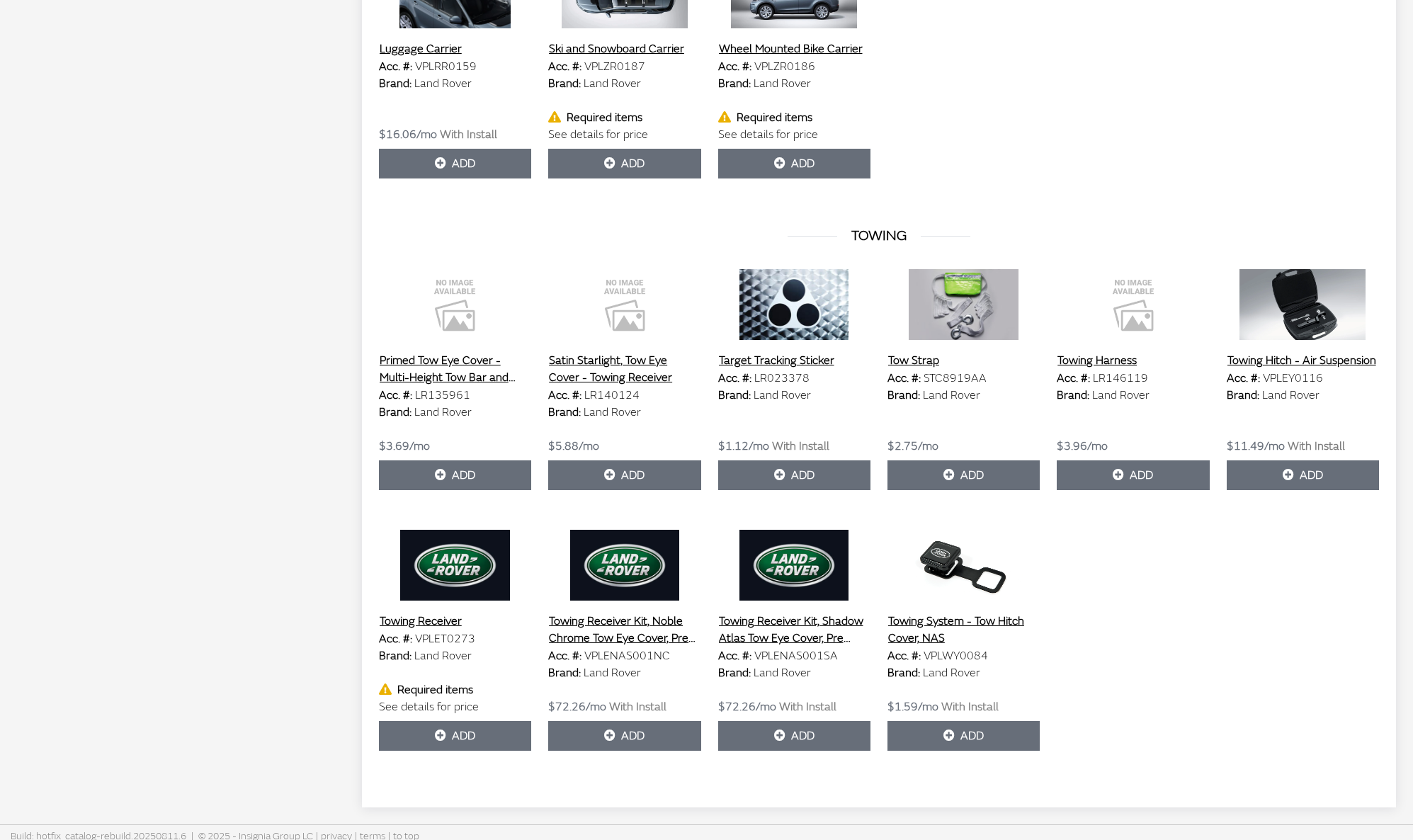
click at [783, 623] on button "Towing Receiver Kit, Shadow Atlas Tow Eye Cover, Pre 23MY" at bounding box center [795, 630] width 152 height 36
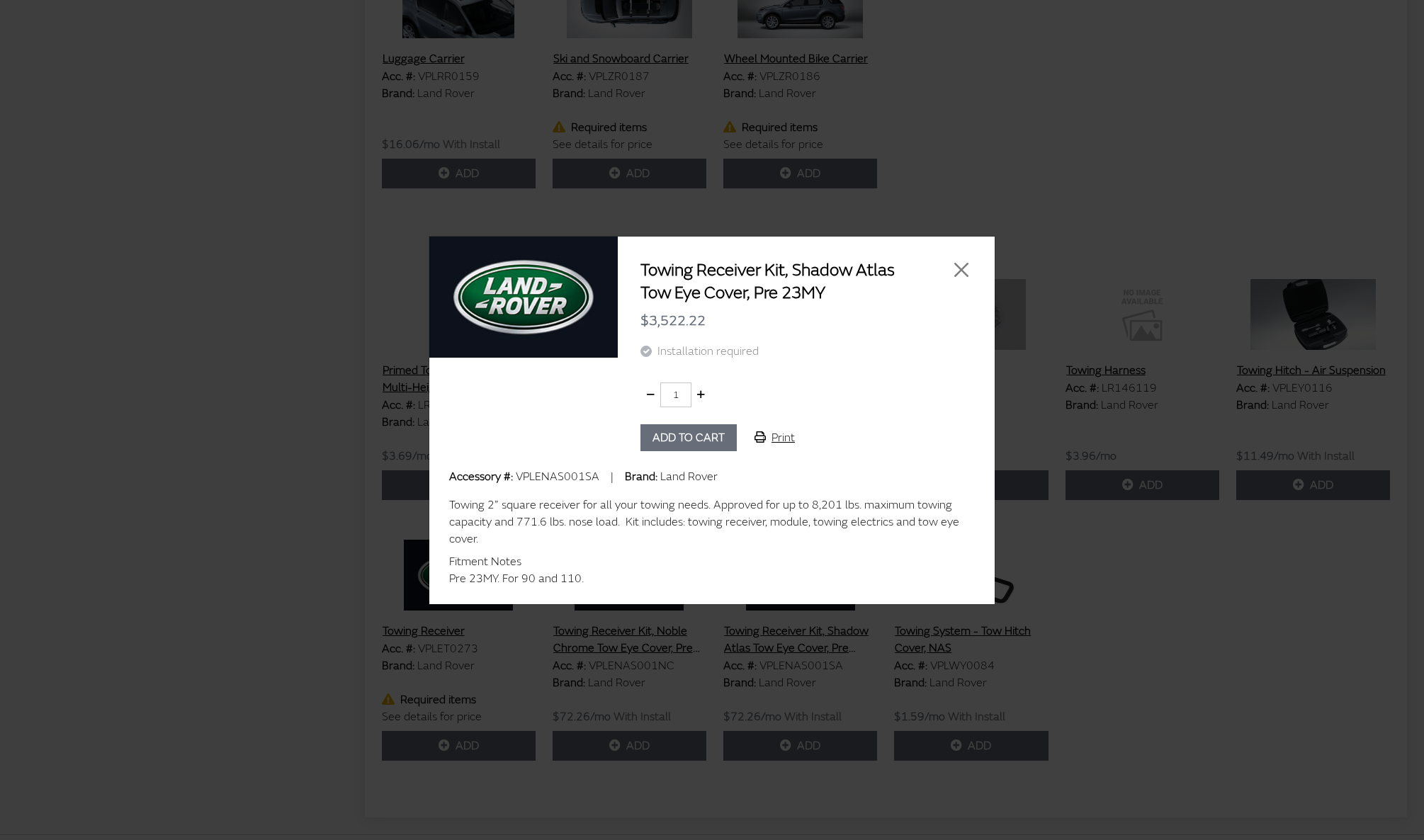
scroll to position [560, 0]
drag, startPoint x: 516, startPoint y: 475, endPoint x: 595, endPoint y: 478, distance: 79.1
click at [595, 478] on span "VPLENAS001SA" at bounding box center [558, 476] width 84 height 14
